Goal: Transaction & Acquisition: Purchase product/service

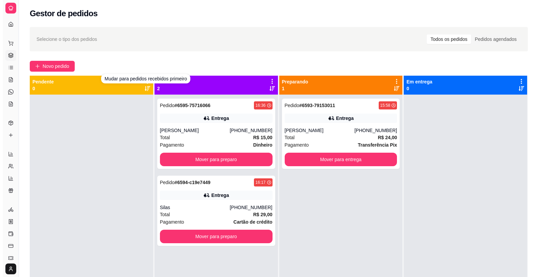
scroll to position [31, 0]
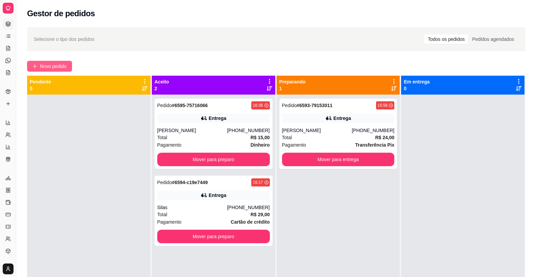
click at [66, 65] on span "Novo pedido" at bounding box center [53, 66] width 27 height 7
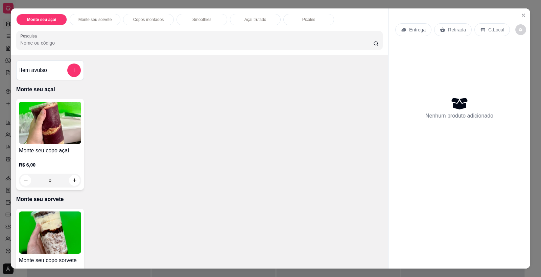
click at [37, 233] on img at bounding box center [50, 233] width 62 height 42
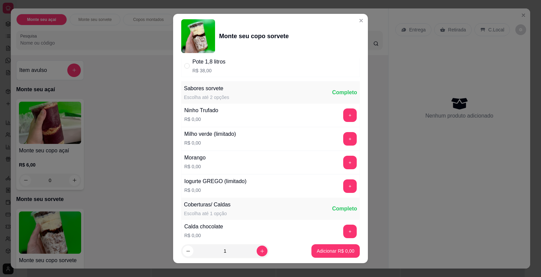
scroll to position [195, 0]
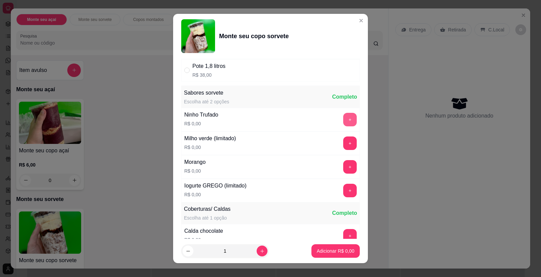
click at [343, 120] on button "+" at bounding box center [350, 120] width 14 height 14
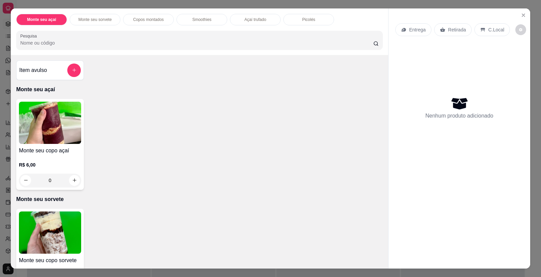
click at [33, 133] on img at bounding box center [50, 123] width 62 height 42
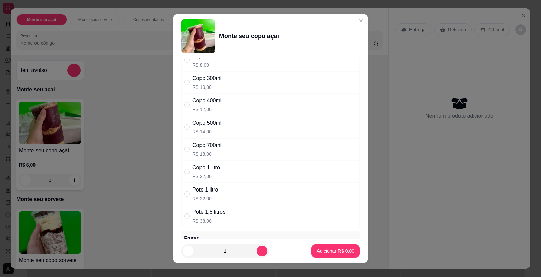
scroll to position [0, 0]
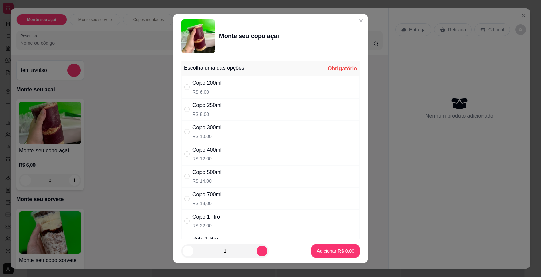
click at [207, 133] on div "Copo 300ml R$ 10,00" at bounding box center [206, 132] width 29 height 16
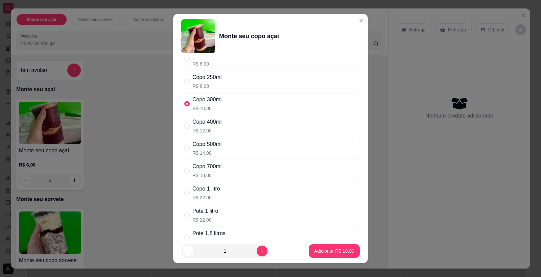
scroll to position [37, 0]
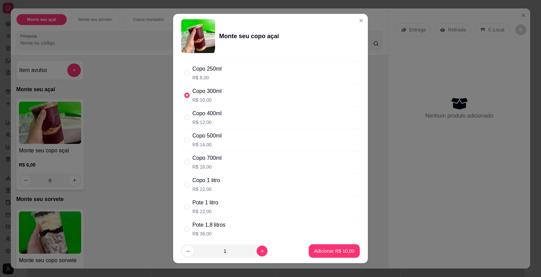
click at [208, 122] on p "R$ 12,00" at bounding box center [206, 122] width 29 height 7
radio input "false"
radio input "true"
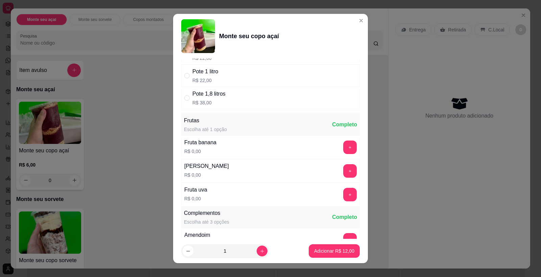
scroll to position [197, 0]
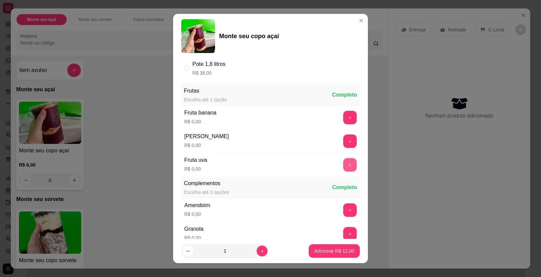
click at [343, 160] on button "+" at bounding box center [350, 165] width 14 height 14
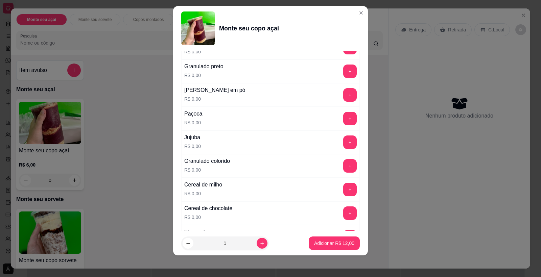
scroll to position [398, 0]
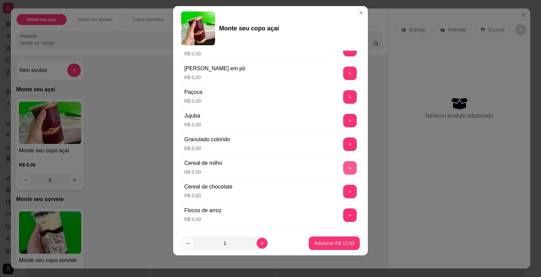
click at [343, 171] on button "+" at bounding box center [350, 168] width 14 height 14
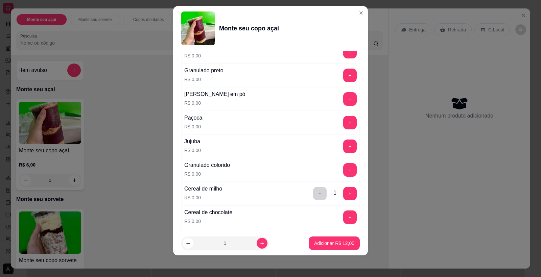
scroll to position [368, 0]
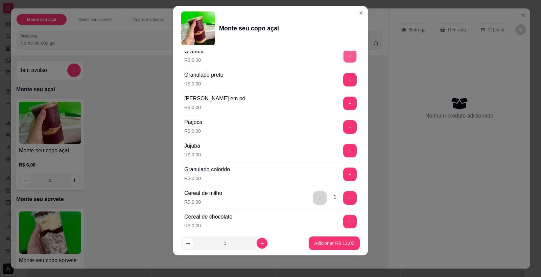
click at [344, 55] on button "+" at bounding box center [350, 56] width 13 height 13
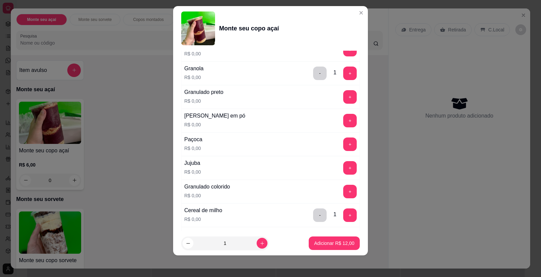
scroll to position [335, 0]
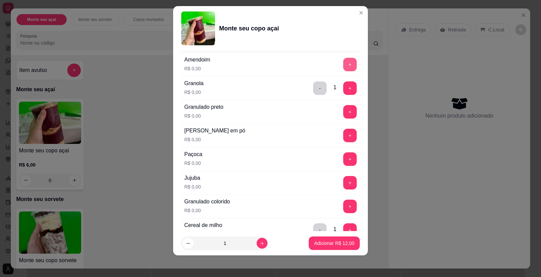
click at [343, 65] on button "+" at bounding box center [350, 65] width 14 height 14
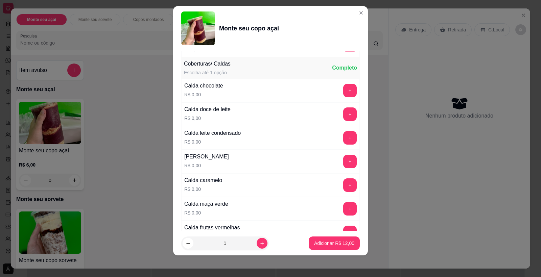
scroll to position [622, 0]
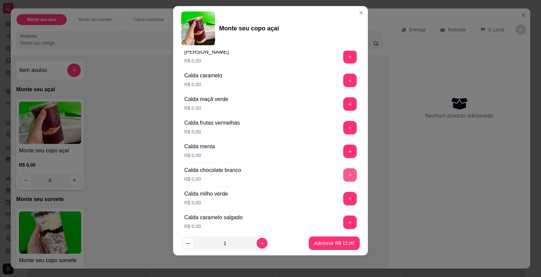
click at [343, 177] on button "+" at bounding box center [350, 175] width 14 height 14
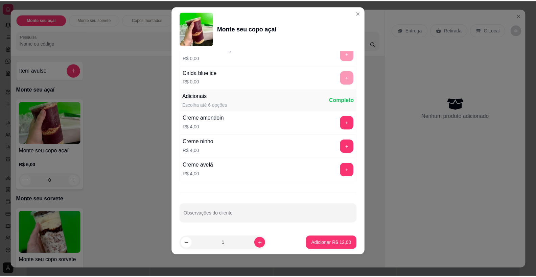
scroll to position [890, 0]
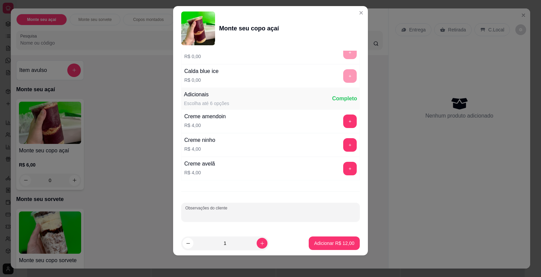
click at [243, 213] on input "Observações do cliente" at bounding box center [270, 215] width 170 height 7
type input "sorvete de ninho"
click at [340, 240] on button "Adicionar R$ 12,00" at bounding box center [334, 244] width 51 height 14
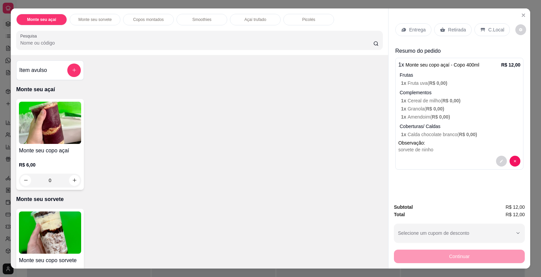
click at [488, 32] on p "C.Local" at bounding box center [496, 29] width 16 height 7
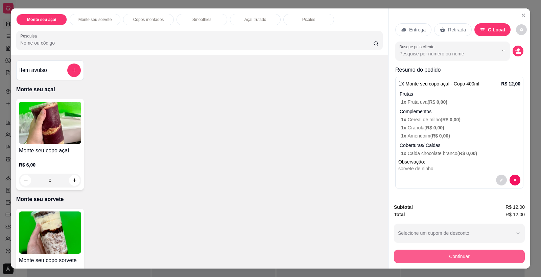
click at [443, 258] on button "Continuar" at bounding box center [459, 257] width 131 height 14
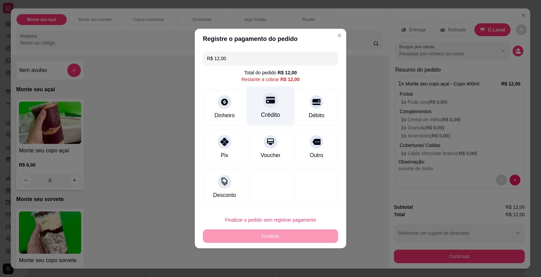
click at [273, 110] on div "Crédito" at bounding box center [271, 107] width 48 height 40
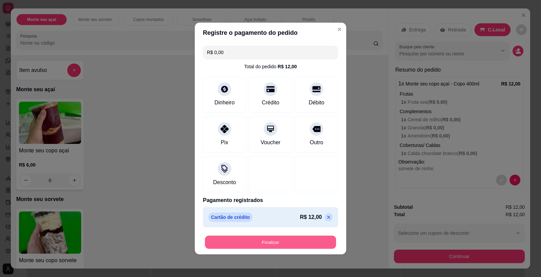
click at [259, 242] on button "Finalizar" at bounding box center [270, 242] width 131 height 13
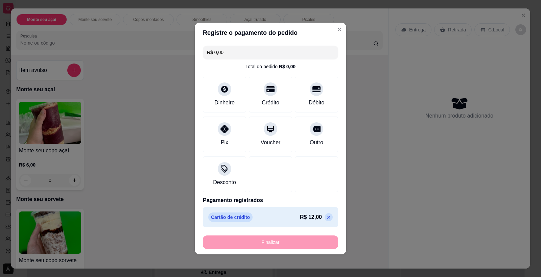
type input "-R$ 12,00"
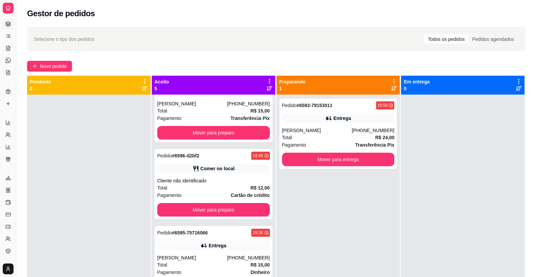
scroll to position [115, 0]
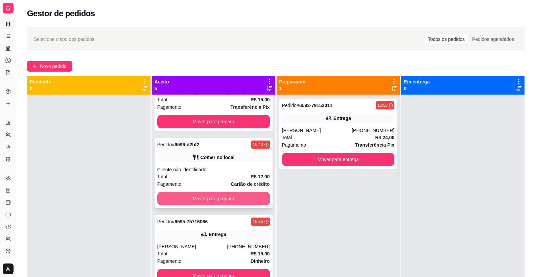
click at [219, 199] on button "Mover para preparo" at bounding box center [213, 199] width 113 height 14
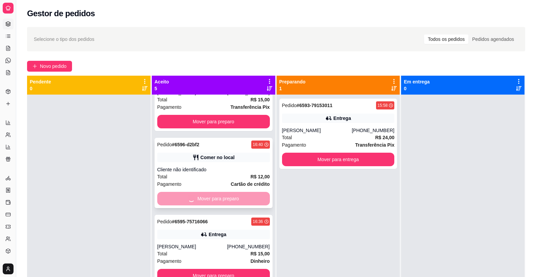
scroll to position [38, 0]
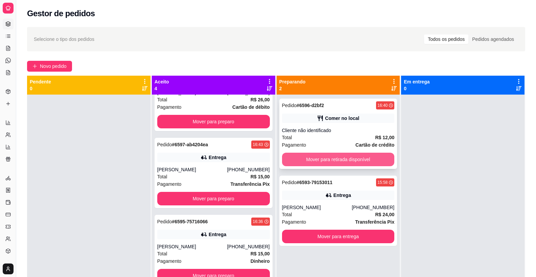
click at [310, 156] on button "Mover para retirada disponível" at bounding box center [338, 160] width 113 height 14
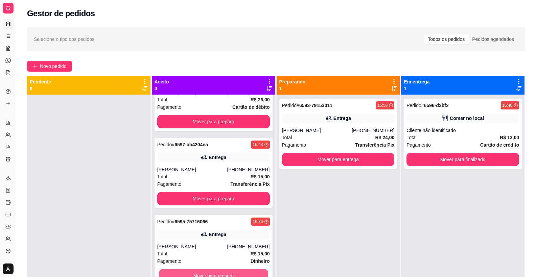
click at [211, 274] on button "Mover para preparo" at bounding box center [213, 276] width 109 height 13
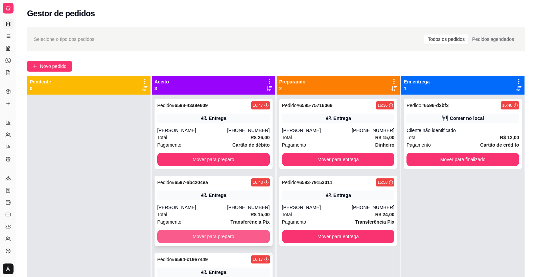
click at [215, 236] on button "Mover para preparo" at bounding box center [213, 237] width 113 height 14
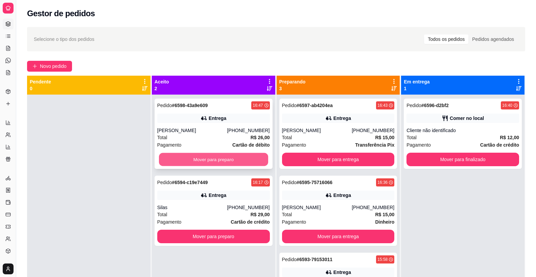
click at [215, 160] on button "Mover para preparo" at bounding box center [213, 159] width 109 height 13
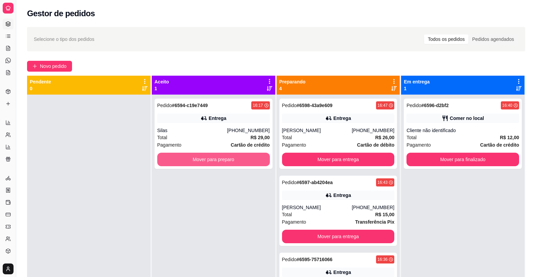
click at [215, 160] on button "Mover para preparo" at bounding box center [213, 160] width 113 height 14
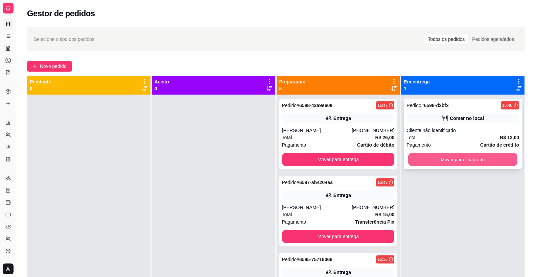
click at [479, 160] on button "Mover para finalizado" at bounding box center [462, 159] width 109 height 13
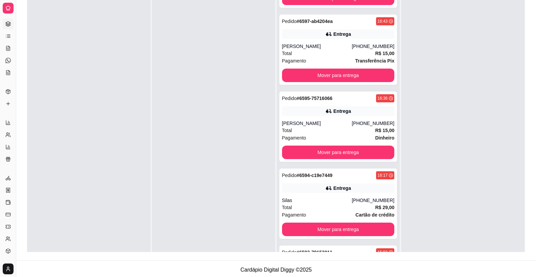
scroll to position [81, 0]
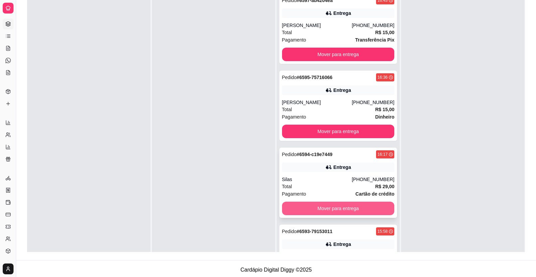
click at [371, 206] on button "Mover para entrega" at bounding box center [338, 209] width 113 height 14
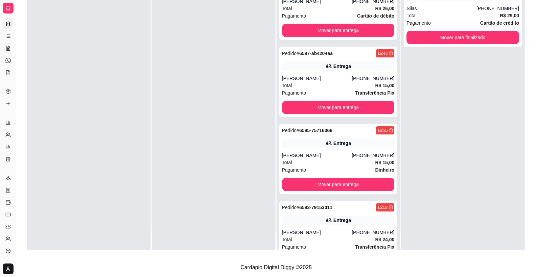
scroll to position [0, 0]
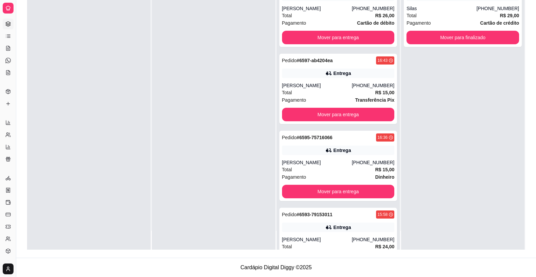
click at [9, 28] on link "Gestor de Pedidos" at bounding box center [8, 24] width 11 height 11
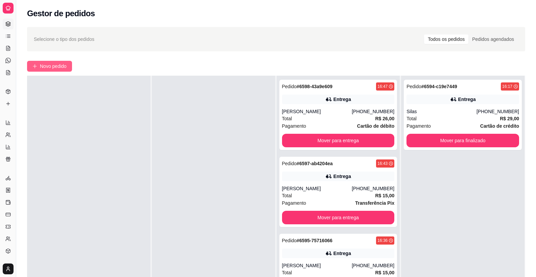
click at [40, 66] on button "Novo pedido" at bounding box center [49, 66] width 45 height 11
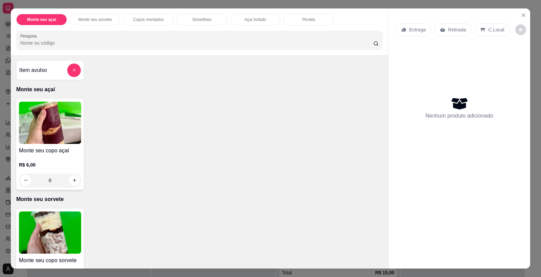
click at [30, 139] on img at bounding box center [50, 123] width 62 height 42
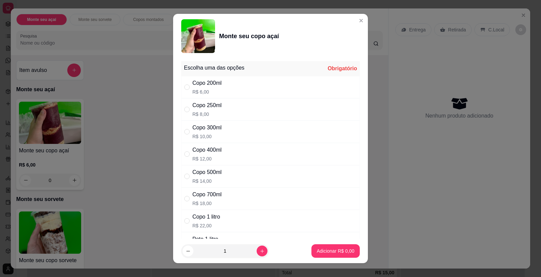
click at [200, 130] on div "Copo 300ml" at bounding box center [206, 128] width 29 height 8
radio input "true"
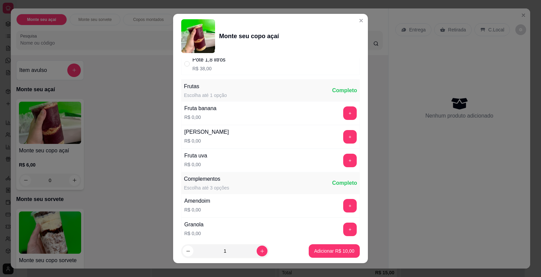
scroll to position [181, 0]
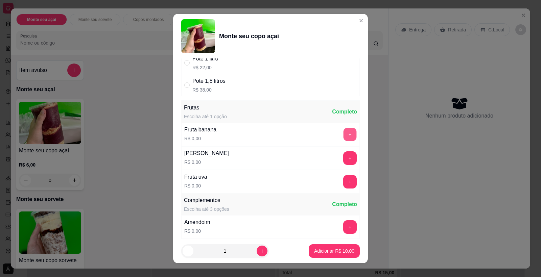
click at [344, 132] on button "+" at bounding box center [350, 134] width 13 height 13
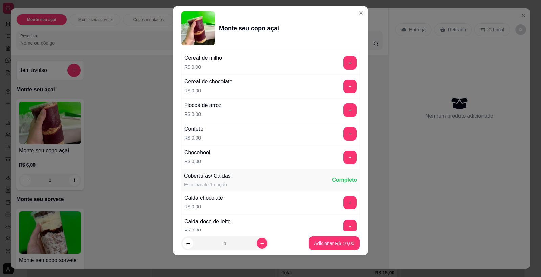
scroll to position [576, 0]
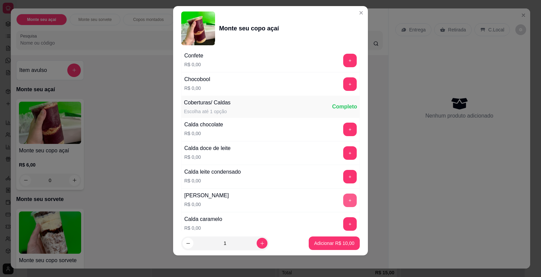
click at [343, 197] on button "+" at bounding box center [350, 201] width 14 height 14
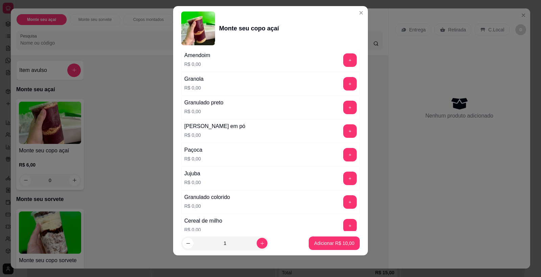
scroll to position [337, 0]
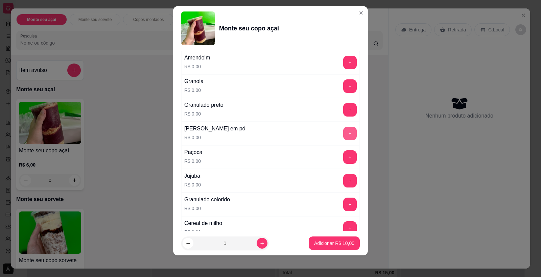
click at [343, 132] on button "+" at bounding box center [350, 134] width 14 height 14
click at [319, 244] on p "Adicionar R$ 10,00" at bounding box center [334, 243] width 39 height 6
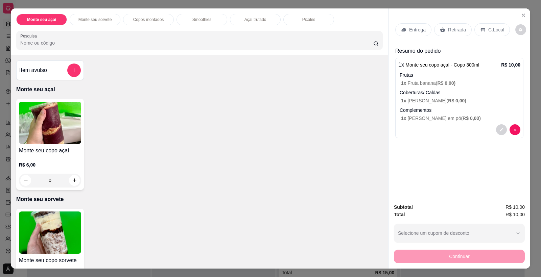
click at [52, 127] on img at bounding box center [50, 123] width 62 height 42
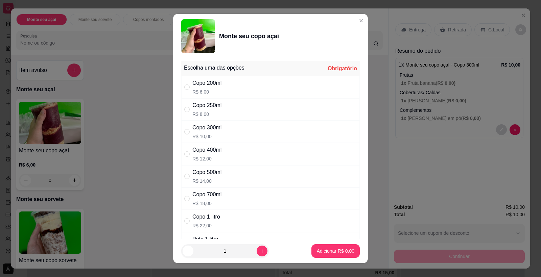
click at [199, 133] on div "Copo 300ml R$ 10,00" at bounding box center [206, 132] width 29 height 16
radio input "true"
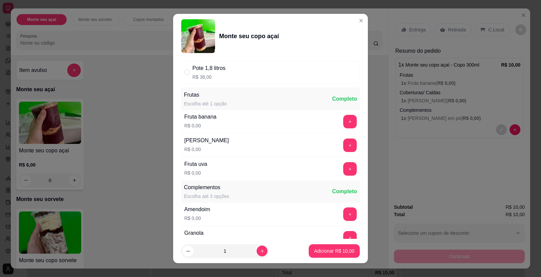
scroll to position [198, 0]
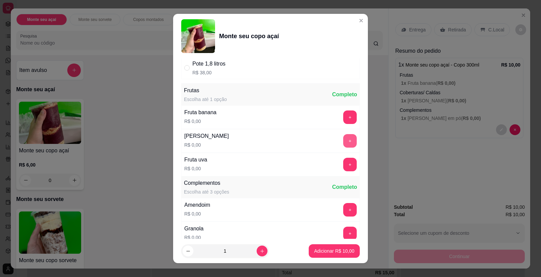
click at [343, 138] on button "+" at bounding box center [350, 141] width 14 height 14
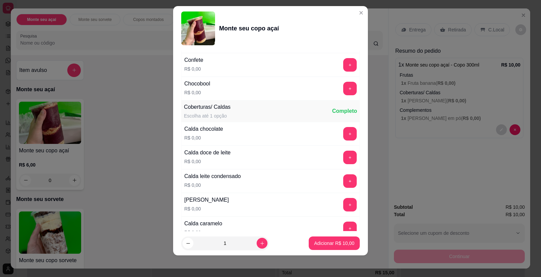
scroll to position [585, 0]
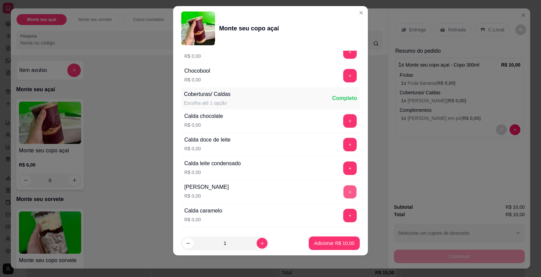
click at [344, 195] on button "+" at bounding box center [350, 192] width 13 height 13
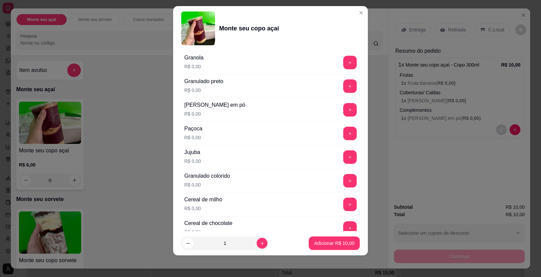
scroll to position [340, 0]
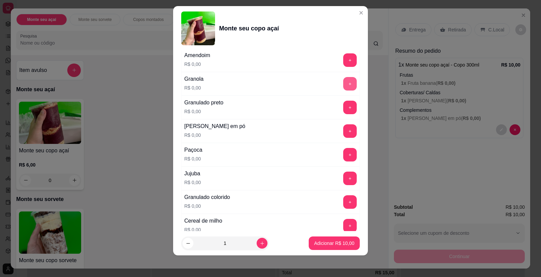
click at [343, 81] on button "+" at bounding box center [350, 84] width 14 height 14
click at [344, 132] on button "+" at bounding box center [350, 131] width 13 height 13
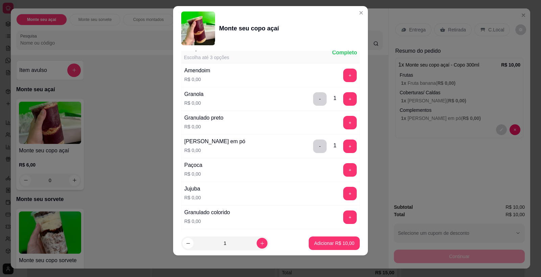
scroll to position [320, 0]
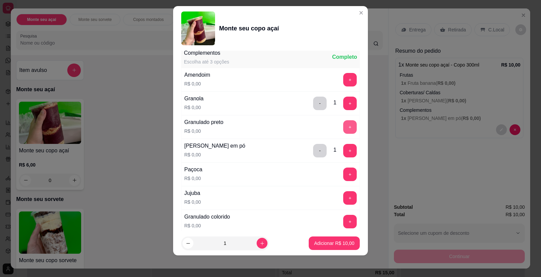
click at [343, 122] on button "+" at bounding box center [350, 127] width 14 height 14
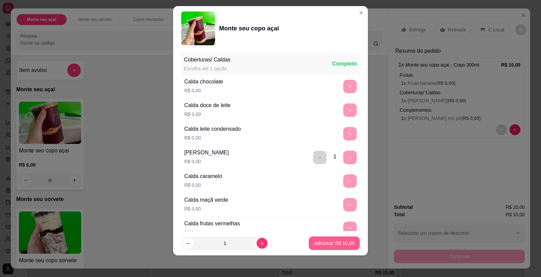
scroll to position [622, 0]
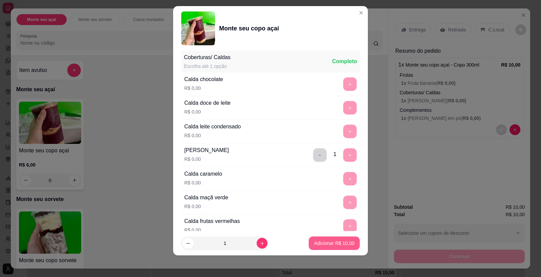
click at [325, 239] on button "Adicionar R$ 10,00" at bounding box center [334, 244] width 51 height 14
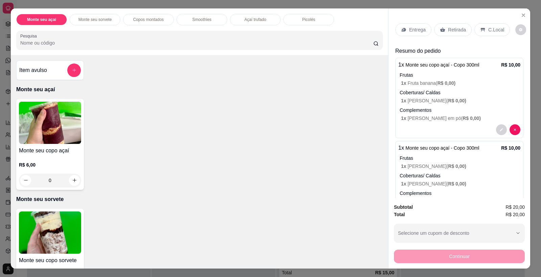
click at [62, 118] on img at bounding box center [50, 123] width 62 height 42
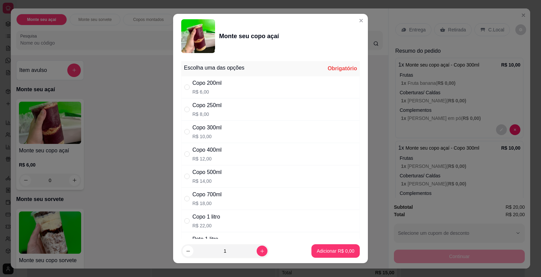
click at [211, 136] on p "R$ 10,00" at bounding box center [206, 136] width 29 height 7
radio input "true"
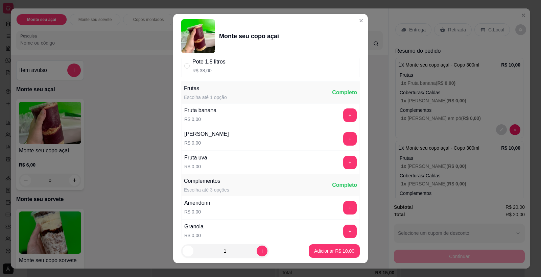
scroll to position [202, 0]
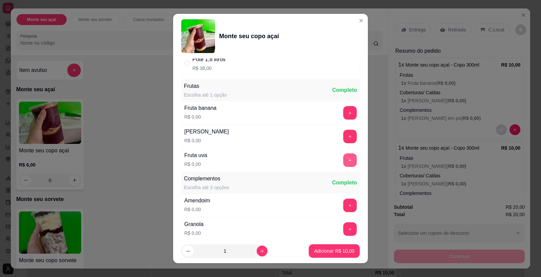
click at [343, 161] on button "+" at bounding box center [350, 161] width 14 height 14
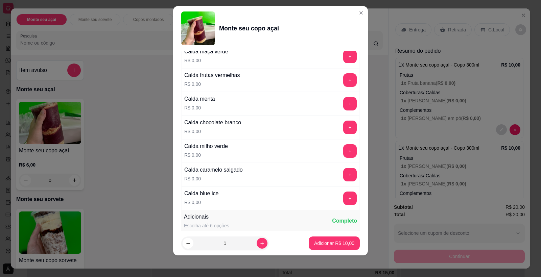
scroll to position [783, 0]
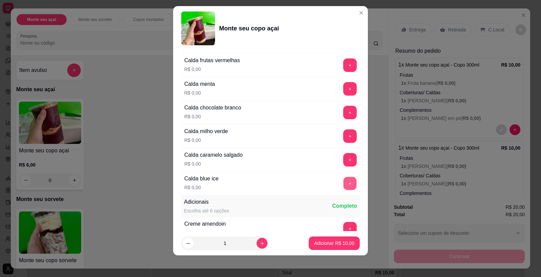
click at [344, 181] on button "+" at bounding box center [350, 183] width 13 height 13
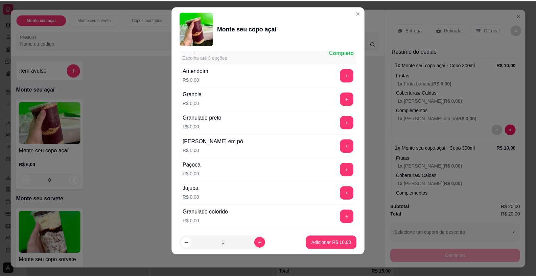
scroll to position [320, 0]
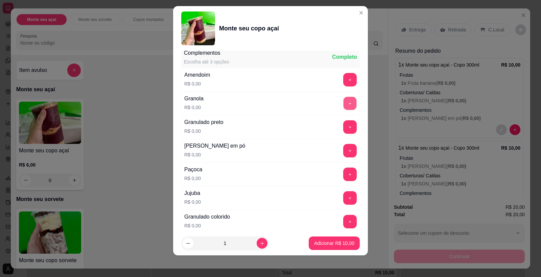
click at [344, 97] on button "+" at bounding box center [350, 103] width 13 height 13
click at [343, 148] on button "+" at bounding box center [350, 151] width 14 height 14
click at [331, 242] on p "Adicionar R$ 10,00" at bounding box center [334, 243] width 39 height 6
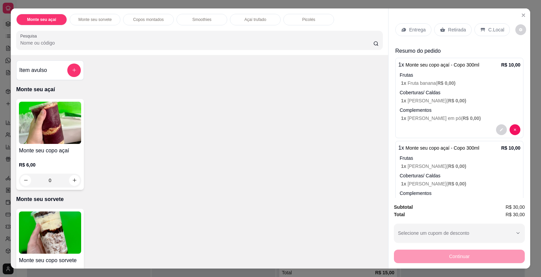
click at [488, 27] on p "C.Local" at bounding box center [496, 29] width 16 height 7
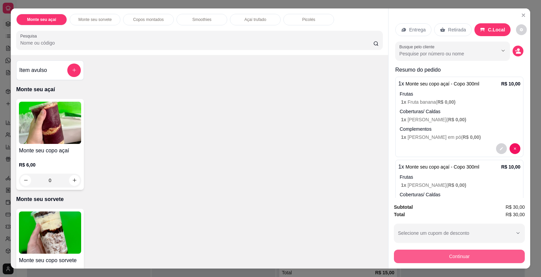
click at [442, 255] on button "Continuar" at bounding box center [459, 257] width 131 height 14
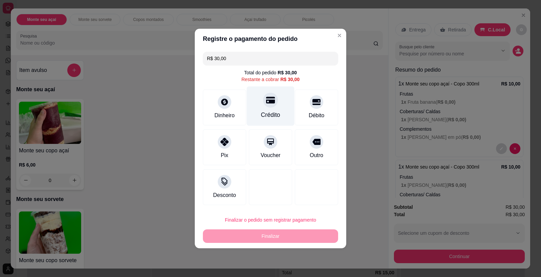
click at [265, 107] on div at bounding box center [270, 100] width 15 height 15
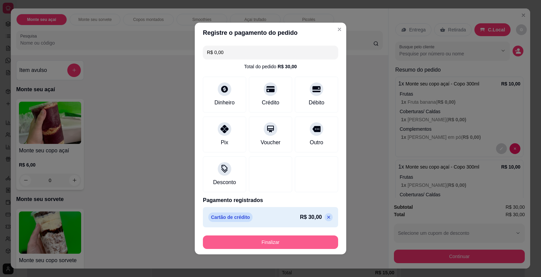
click at [282, 242] on button "Finalizar" at bounding box center [270, 243] width 135 height 14
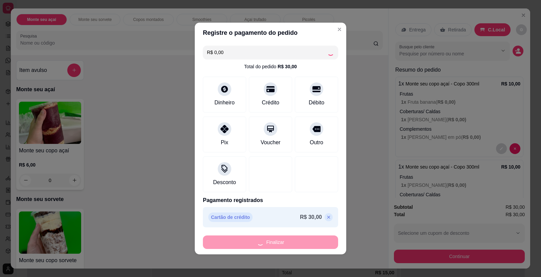
type input "-R$ 30,00"
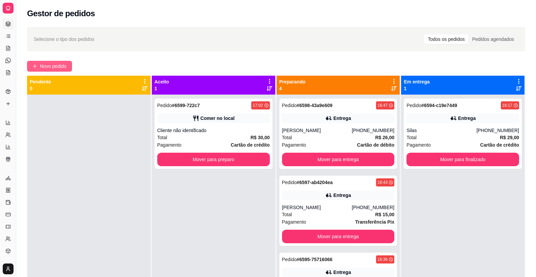
click at [47, 66] on span "Novo pedido" at bounding box center [53, 66] width 27 height 7
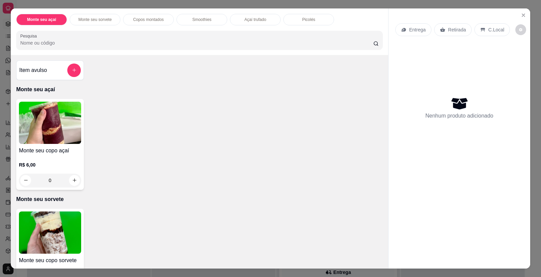
click at [57, 127] on img at bounding box center [50, 123] width 62 height 42
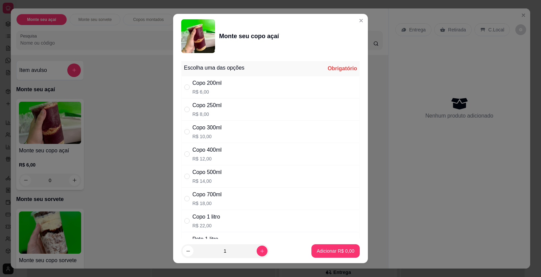
click at [212, 137] on p "R$ 10,00" at bounding box center [206, 136] width 29 height 7
radio input "true"
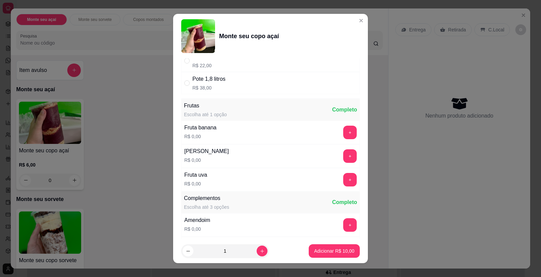
scroll to position [185, 0]
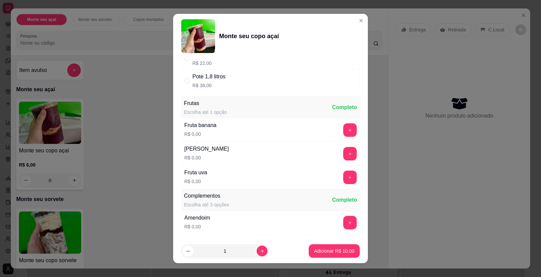
click at [337, 170] on div "Fruta uva R$ 0,00 +" at bounding box center [270, 178] width 179 height 24
click at [344, 173] on button "+" at bounding box center [350, 177] width 13 height 13
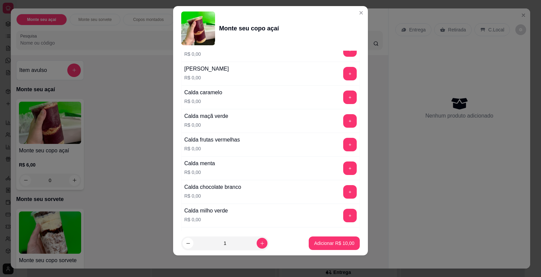
scroll to position [709, 0]
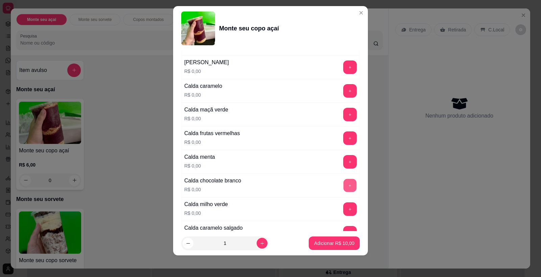
click at [344, 187] on button "+" at bounding box center [350, 185] width 13 height 13
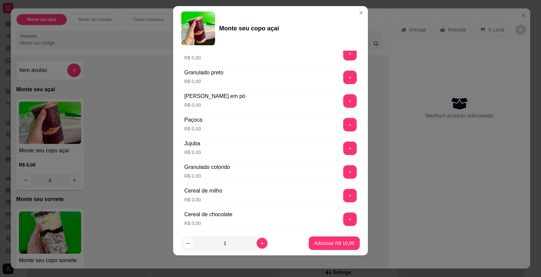
scroll to position [361, 0]
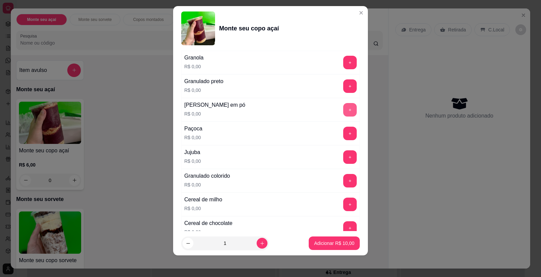
click at [343, 109] on button "+" at bounding box center [350, 110] width 14 height 14
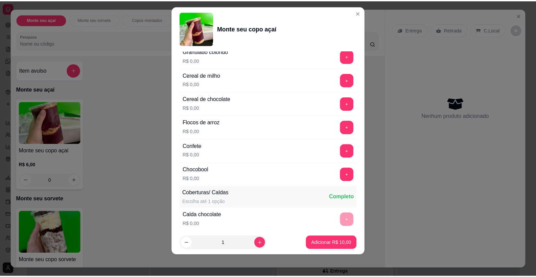
scroll to position [490, 0]
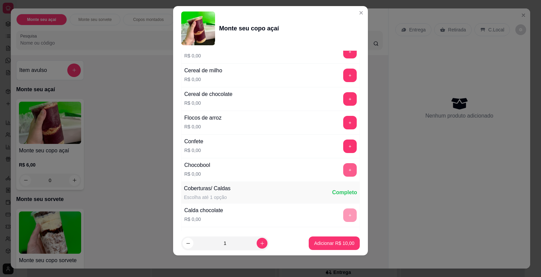
click at [343, 170] on button "+" at bounding box center [350, 170] width 14 height 14
click at [260, 243] on icon "increase-product-quantity" at bounding box center [262, 243] width 5 height 5
type input "2"
click at [331, 245] on p "Adicionar R$ 20,00" at bounding box center [334, 243] width 40 height 7
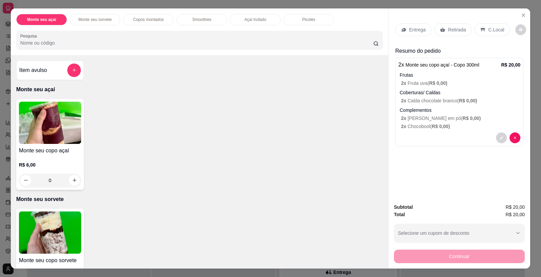
click at [490, 25] on div "C.Local" at bounding box center [492, 29] width 36 height 13
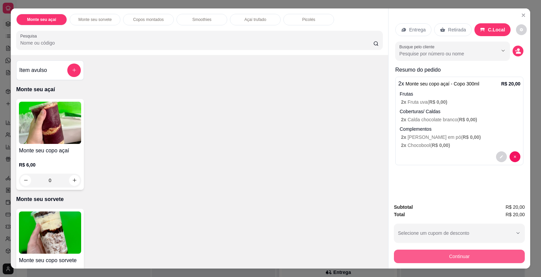
click at [444, 257] on button "Continuar" at bounding box center [459, 257] width 131 height 14
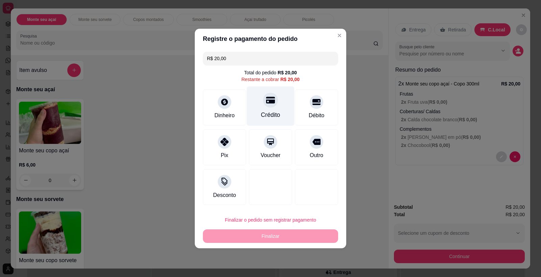
click at [263, 102] on div at bounding box center [270, 100] width 15 height 15
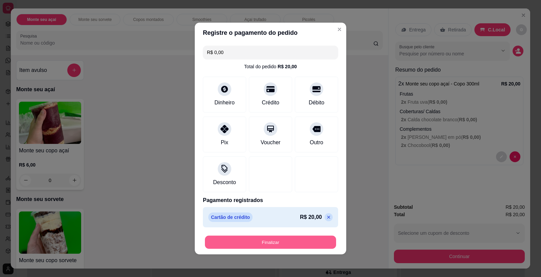
click at [281, 244] on button "Finalizar" at bounding box center [270, 242] width 131 height 13
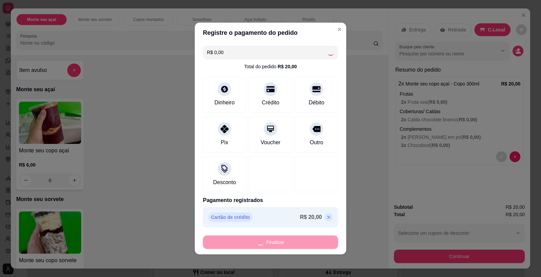
type input "-R$ 20,00"
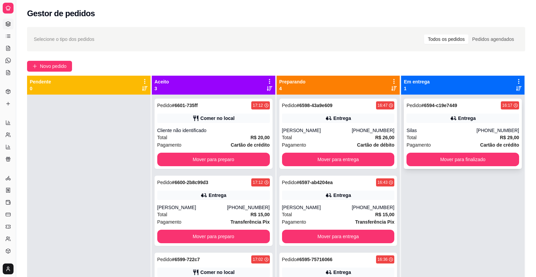
click at [465, 137] on div "Total R$ 29,00" at bounding box center [462, 137] width 113 height 7
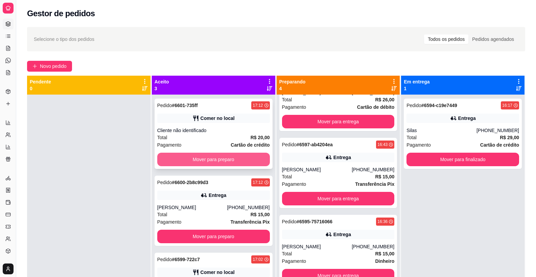
click at [212, 162] on button "Mover para preparo" at bounding box center [213, 160] width 113 height 14
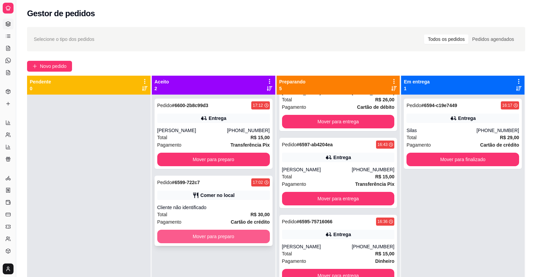
click at [207, 233] on button "Mover para preparo" at bounding box center [213, 237] width 113 height 14
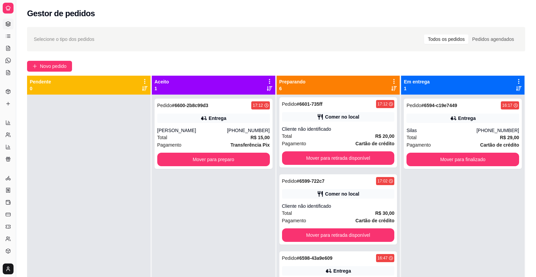
scroll to position [0, 0]
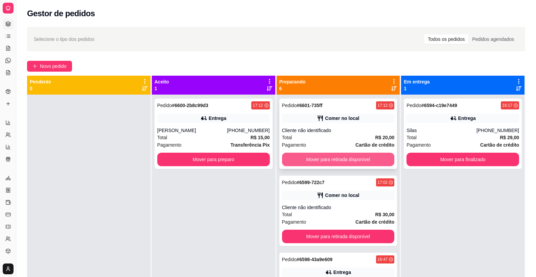
click at [358, 155] on button "Mover para retirada disponível" at bounding box center [338, 160] width 113 height 14
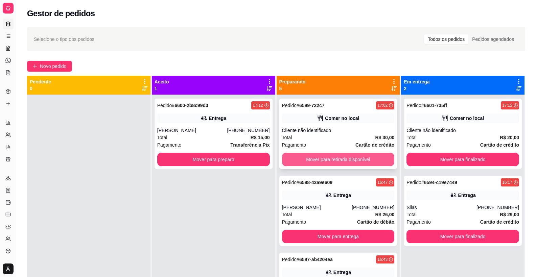
click at [351, 159] on button "Mover para retirada disponível" at bounding box center [338, 160] width 113 height 14
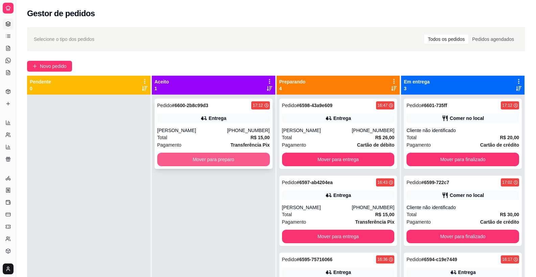
click at [240, 159] on button "Mover para preparo" at bounding box center [213, 160] width 113 height 14
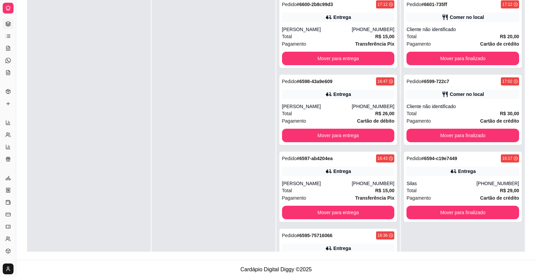
scroll to position [103, 0]
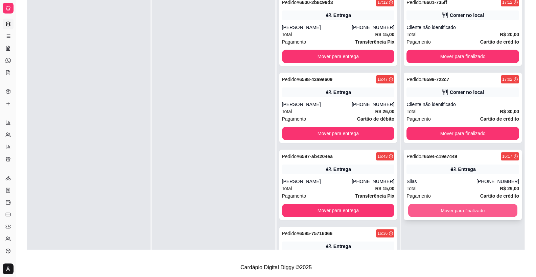
click at [451, 211] on button "Mover para finalizado" at bounding box center [462, 210] width 109 height 13
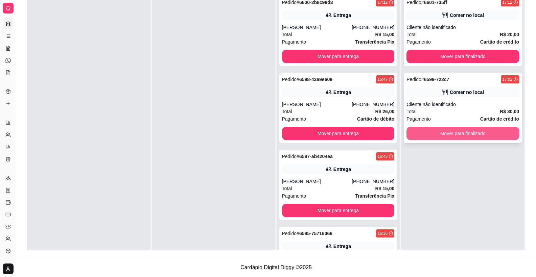
click at [469, 133] on button "Mover para finalizado" at bounding box center [462, 134] width 113 height 14
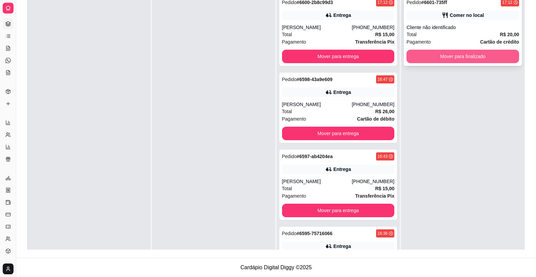
click at [485, 53] on button "Mover para finalizado" at bounding box center [462, 57] width 113 height 14
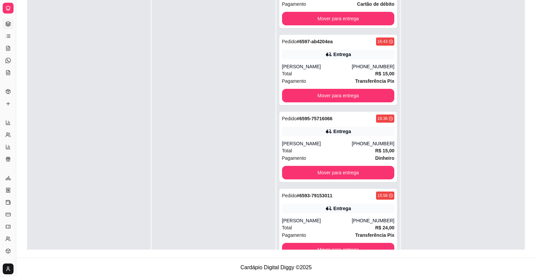
scroll to position [19, 0]
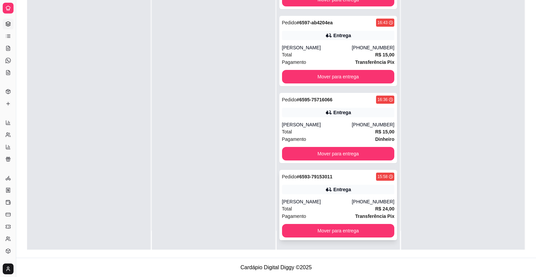
click at [329, 205] on div "[PERSON_NAME]" at bounding box center [317, 202] width 70 height 7
click at [337, 234] on button "Mover para entrega" at bounding box center [338, 231] width 113 height 14
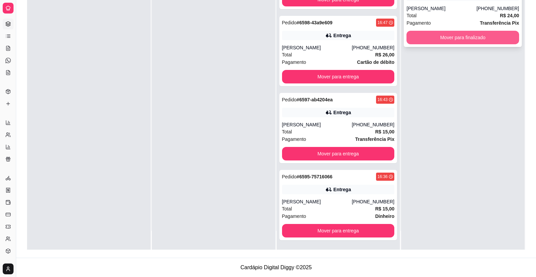
click at [485, 39] on button "Mover para finalizado" at bounding box center [462, 38] width 113 height 14
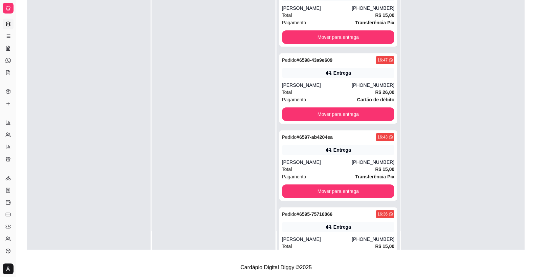
scroll to position [0, 0]
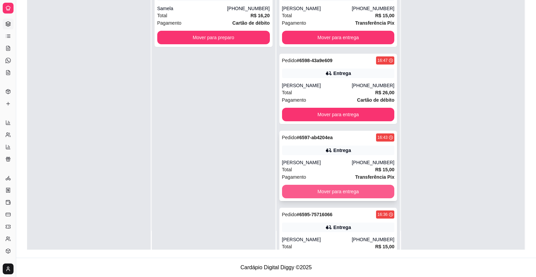
click at [349, 188] on button "Mover para entrega" at bounding box center [338, 192] width 113 height 14
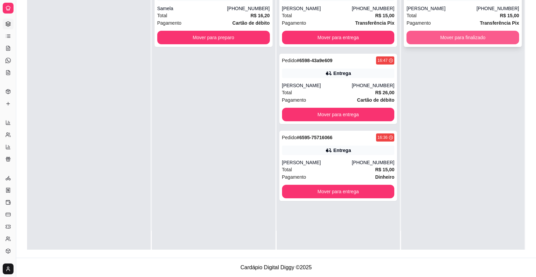
click at [485, 39] on button "Mover para finalizado" at bounding box center [462, 38] width 113 height 14
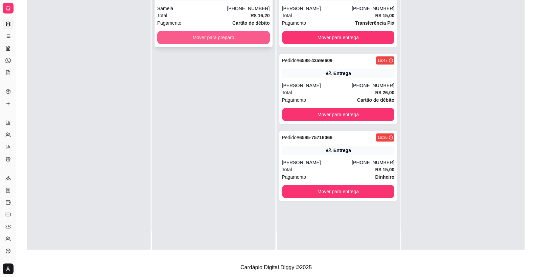
click at [231, 42] on button "Mover para preparo" at bounding box center [213, 38] width 113 height 14
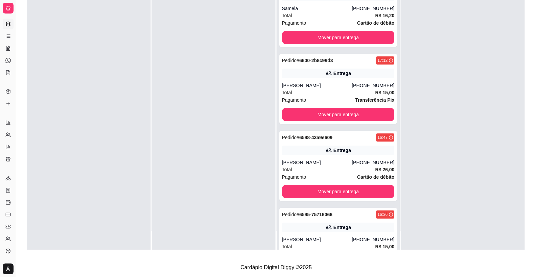
scroll to position [38, 0]
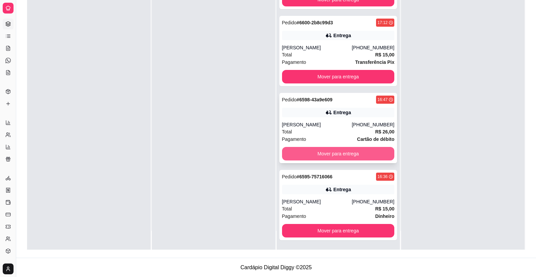
click at [345, 152] on button "Mover para entrega" at bounding box center [338, 154] width 113 height 14
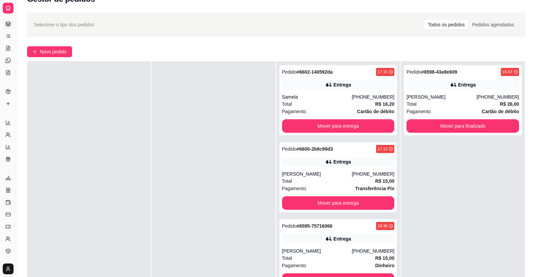
scroll to position [9, 0]
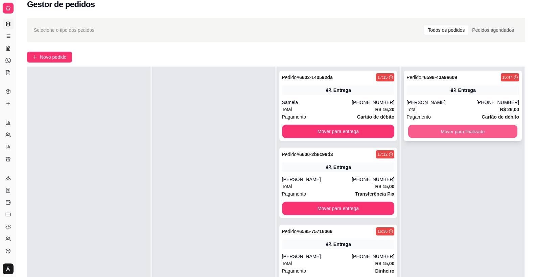
click at [452, 125] on button "Mover para finalizado" at bounding box center [462, 131] width 109 height 13
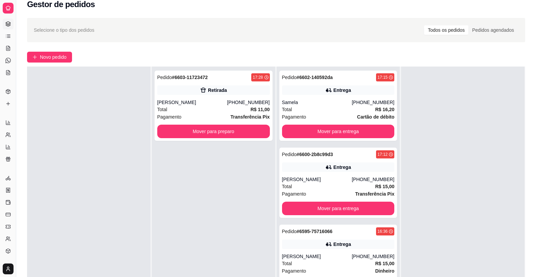
click at [416, 120] on div at bounding box center [462, 205] width 123 height 277
click at [423, 115] on div at bounding box center [462, 205] width 123 height 277
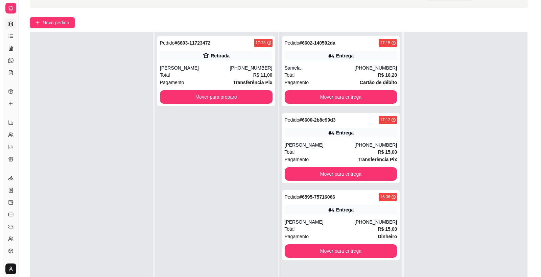
scroll to position [44, 0]
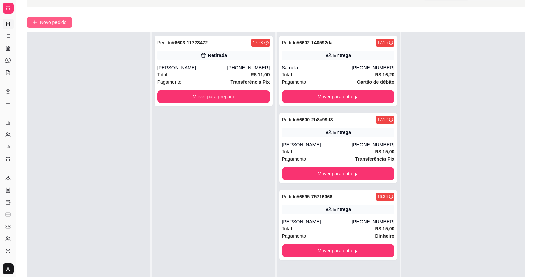
click at [45, 21] on span "Novo pedido" at bounding box center [53, 22] width 27 height 7
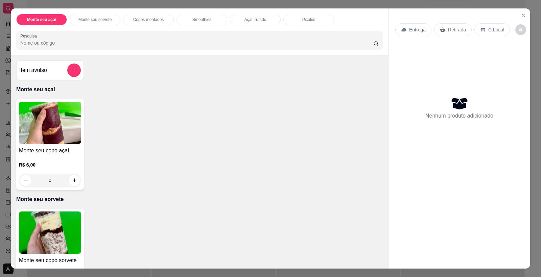
click at [59, 145] on div "Monte seu copo açaí R$ 6,00 0" at bounding box center [50, 144] width 68 height 91
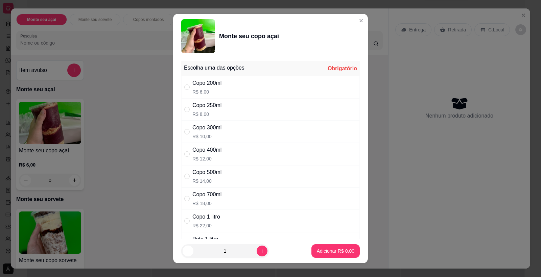
click at [218, 126] on div "Copo 300ml" at bounding box center [206, 128] width 29 height 8
radio input "true"
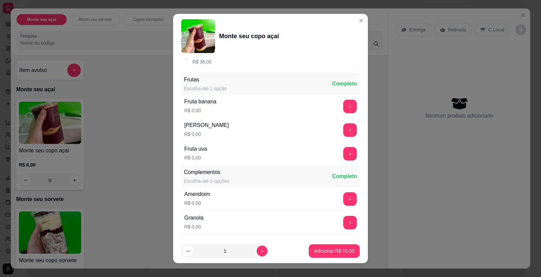
scroll to position [211, 0]
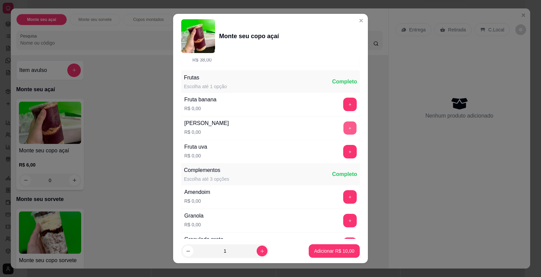
click at [344, 125] on button "+" at bounding box center [350, 128] width 13 height 13
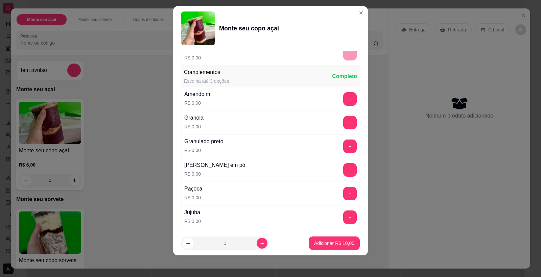
scroll to position [316, 0]
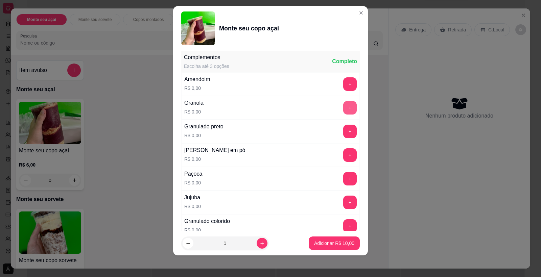
click at [343, 105] on button "+" at bounding box center [350, 108] width 14 height 14
click at [344, 177] on button "+" at bounding box center [350, 178] width 13 height 13
click at [343, 154] on button "+" at bounding box center [350, 155] width 14 height 14
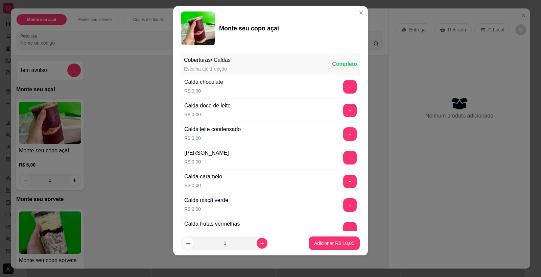
scroll to position [622, 0]
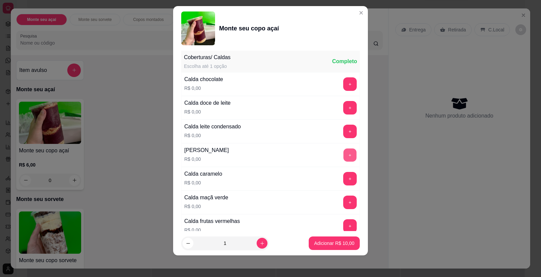
click at [344, 155] on button "+" at bounding box center [350, 155] width 13 height 13
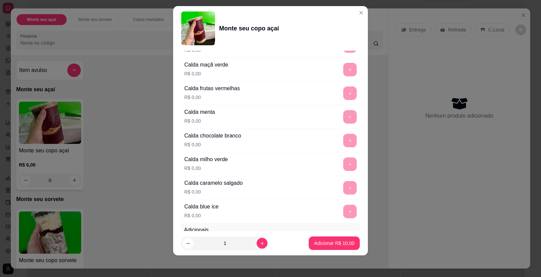
scroll to position [890, 0]
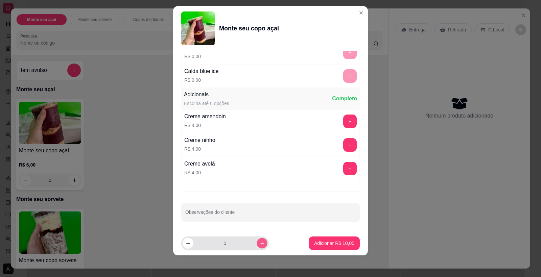
click at [260, 244] on icon "increase-product-quantity" at bounding box center [262, 243] width 5 height 5
click at [186, 242] on icon "decrease-product-quantity" at bounding box center [188, 243] width 5 height 5
type input "1"
click at [330, 240] on p "Adicionar R$ 10,00" at bounding box center [334, 243] width 39 height 6
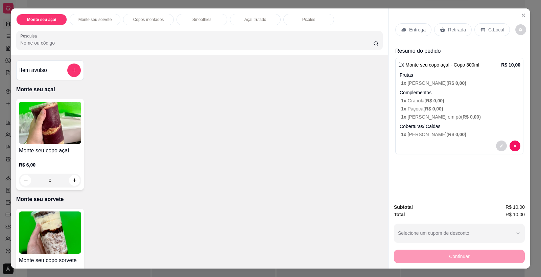
click at [53, 136] on img at bounding box center [50, 123] width 62 height 42
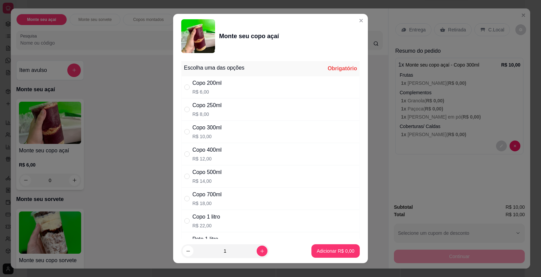
click at [212, 126] on div "Copo 300ml" at bounding box center [206, 128] width 29 height 8
radio input "true"
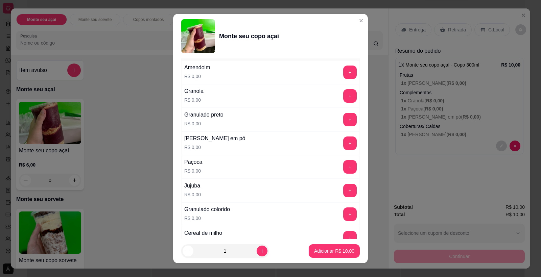
scroll to position [352, 0]
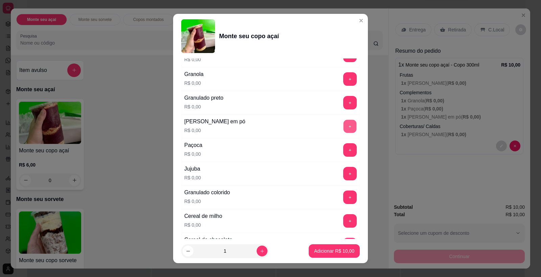
click at [344, 125] on button "+" at bounding box center [350, 126] width 13 height 13
click at [344, 150] on button "+" at bounding box center [350, 150] width 13 height 13
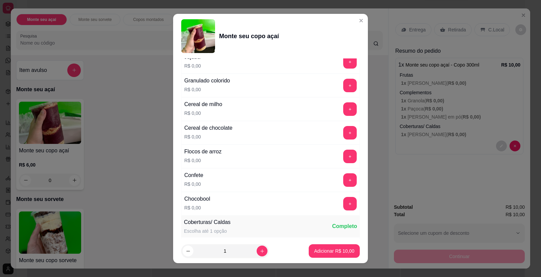
scroll to position [451, 0]
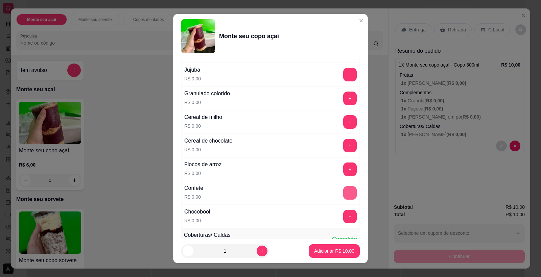
click at [343, 195] on button "+" at bounding box center [350, 193] width 14 height 14
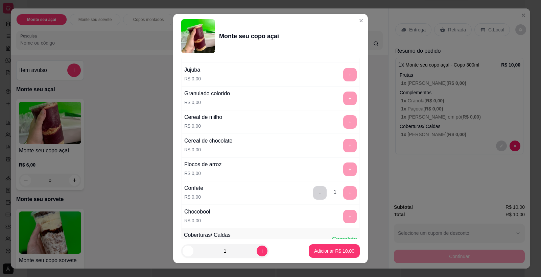
click at [337, 194] on div "- 1 +" at bounding box center [334, 193] width 49 height 14
click at [313, 194] on button "-" at bounding box center [319, 193] width 13 height 13
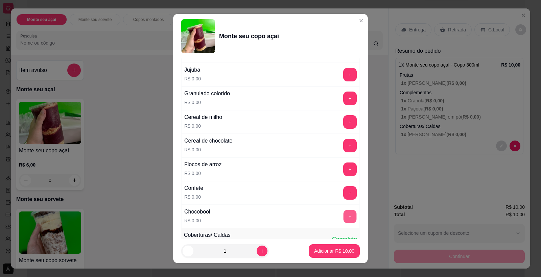
click at [344, 214] on button "+" at bounding box center [350, 216] width 13 height 13
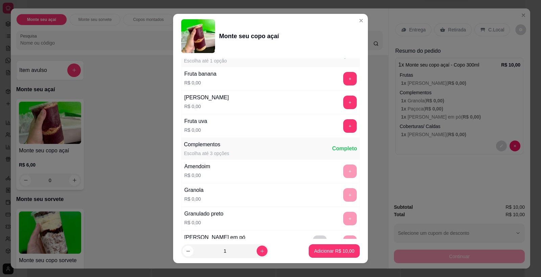
scroll to position [226, 0]
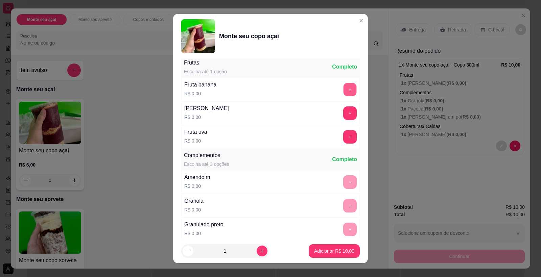
click at [344, 89] on button "+" at bounding box center [350, 89] width 13 height 13
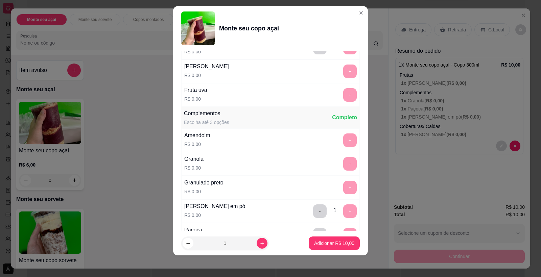
scroll to position [316, 0]
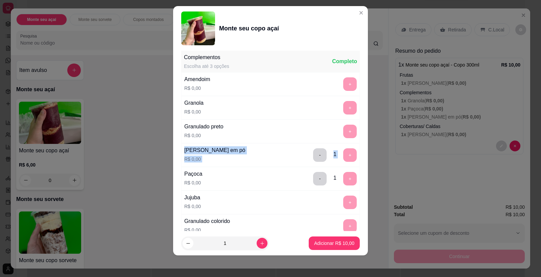
drag, startPoint x: 355, startPoint y: 127, endPoint x: 357, endPoint y: 154, distance: 27.5
click at [357, 154] on div "Escolha uma das opções Completo Copo 200ml R$ 6,00 Copo 250ml R$ 8,00 Copo 300m…" at bounding box center [270, 141] width 195 height 181
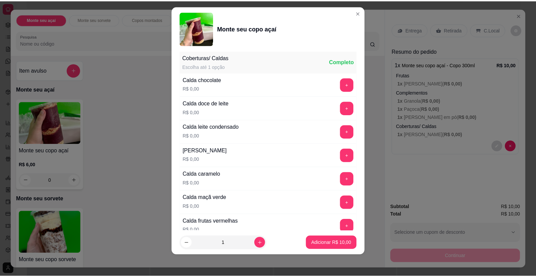
scroll to position [610, 0]
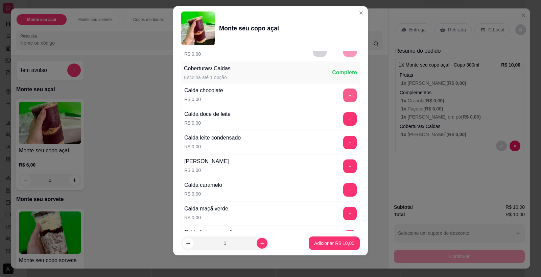
click at [343, 93] on button "+" at bounding box center [350, 96] width 14 height 14
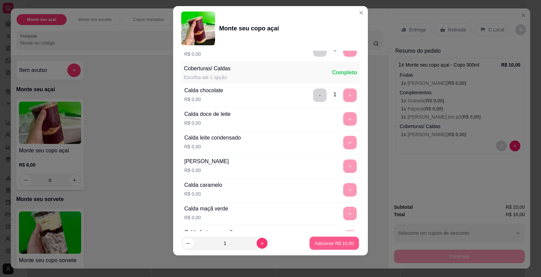
click at [329, 243] on p "Adicionar R$ 10,00" at bounding box center [334, 243] width 39 height 6
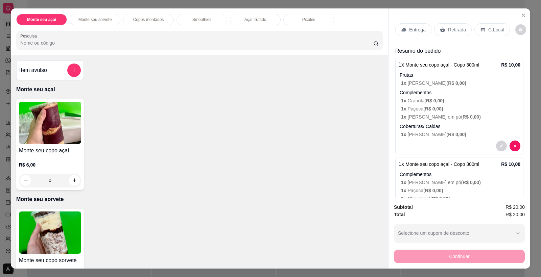
click at [451, 30] on p "Retirada" at bounding box center [457, 29] width 18 height 7
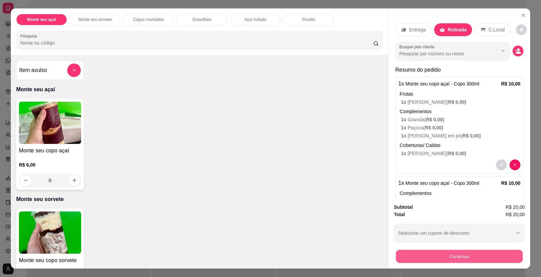
click at [463, 252] on button "Continuar" at bounding box center [459, 256] width 127 height 13
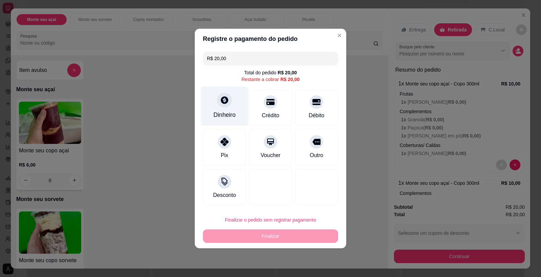
click at [227, 101] on icon at bounding box center [224, 99] width 7 height 7
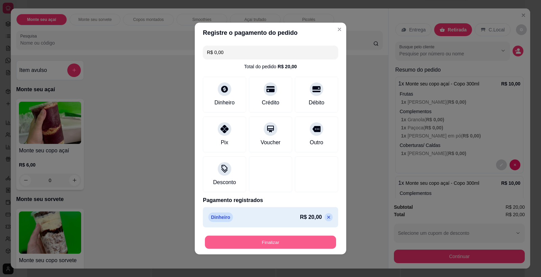
click at [275, 240] on button "Finalizar" at bounding box center [270, 242] width 131 height 13
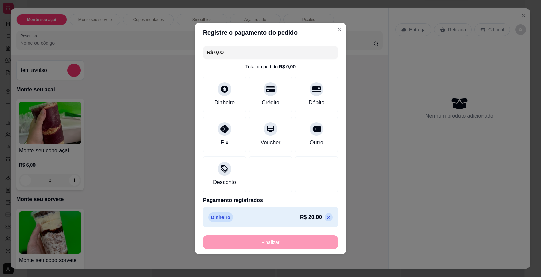
type input "-R$ 20,00"
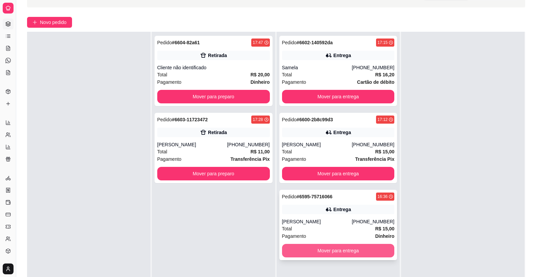
click at [314, 250] on button "Mover para entrega" at bounding box center [338, 251] width 113 height 14
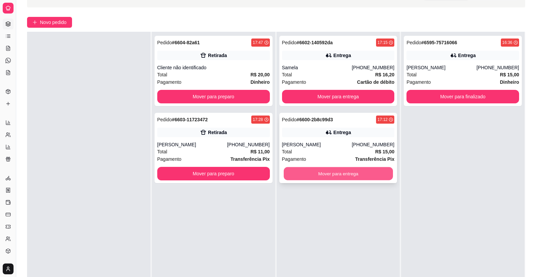
click at [342, 175] on button "Mover para entrega" at bounding box center [337, 173] width 109 height 13
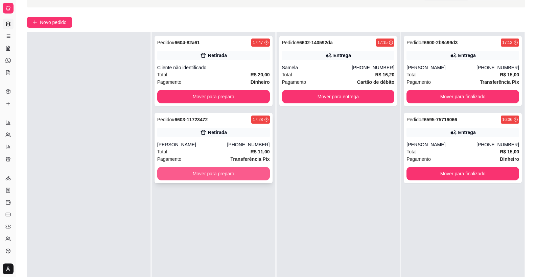
click at [227, 176] on button "Mover para preparo" at bounding box center [213, 174] width 113 height 14
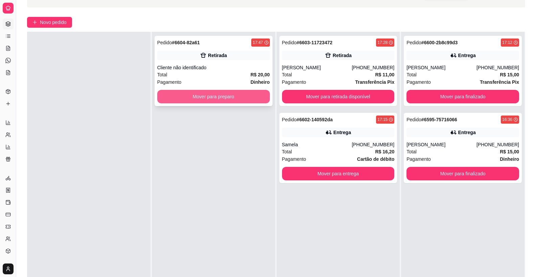
click at [227, 97] on button "Mover para preparo" at bounding box center [213, 97] width 113 height 14
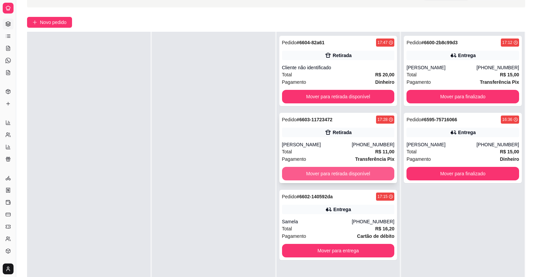
click at [299, 174] on button "Mover para retirada disponível" at bounding box center [338, 174] width 113 height 14
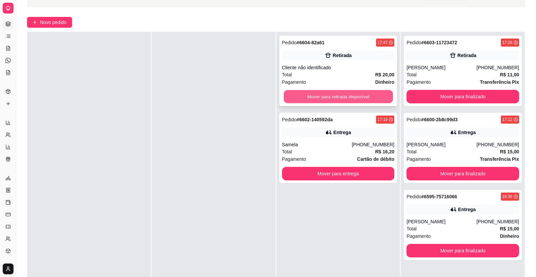
click at [348, 95] on button "Mover para retirada disponível" at bounding box center [337, 96] width 109 height 13
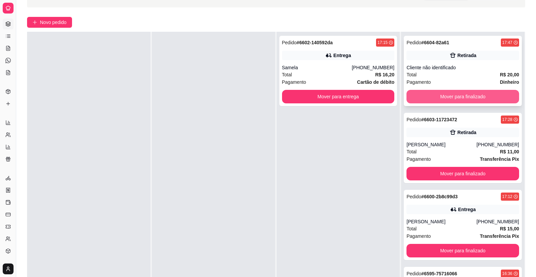
click at [450, 98] on button "Mover para finalizado" at bounding box center [462, 97] width 113 height 14
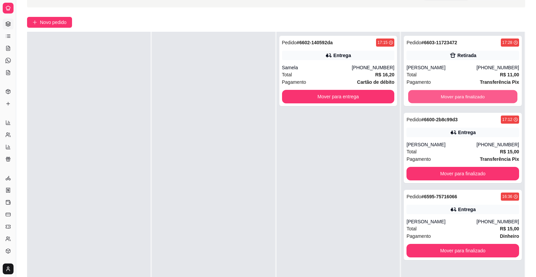
click at [450, 98] on button "Mover para finalizado" at bounding box center [462, 96] width 109 height 13
click at [450, 98] on div "Mover para finalizado" at bounding box center [462, 97] width 113 height 14
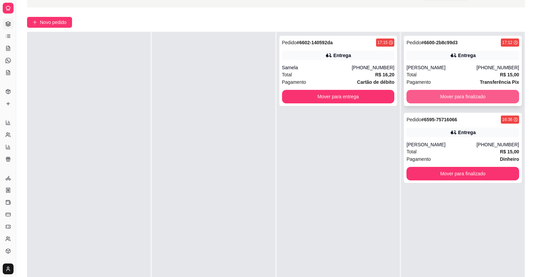
click at [464, 99] on button "Mover para finalizado" at bounding box center [462, 97] width 113 height 14
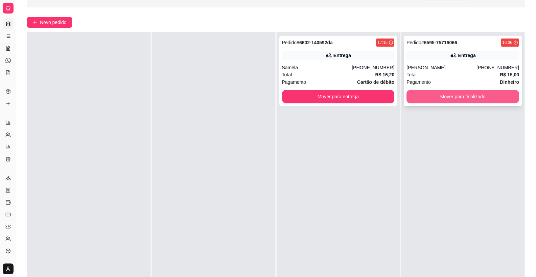
click at [452, 96] on button "Mover para finalizado" at bounding box center [462, 97] width 113 height 14
